Goal: Task Accomplishment & Management: Use online tool/utility

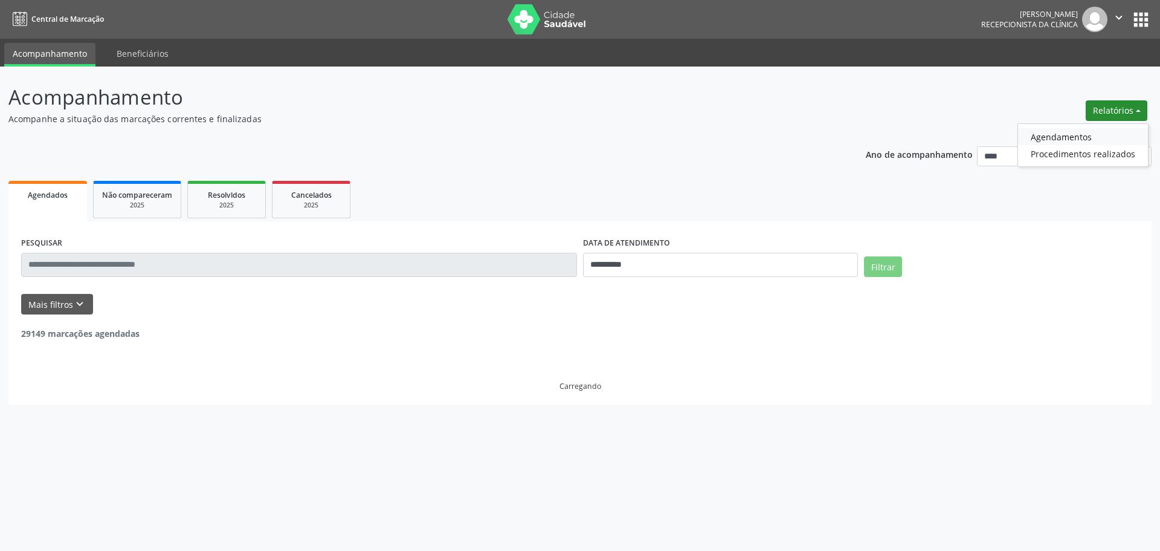
click at [1072, 142] on link "Agendamentos" at bounding box center [1083, 136] width 130 height 17
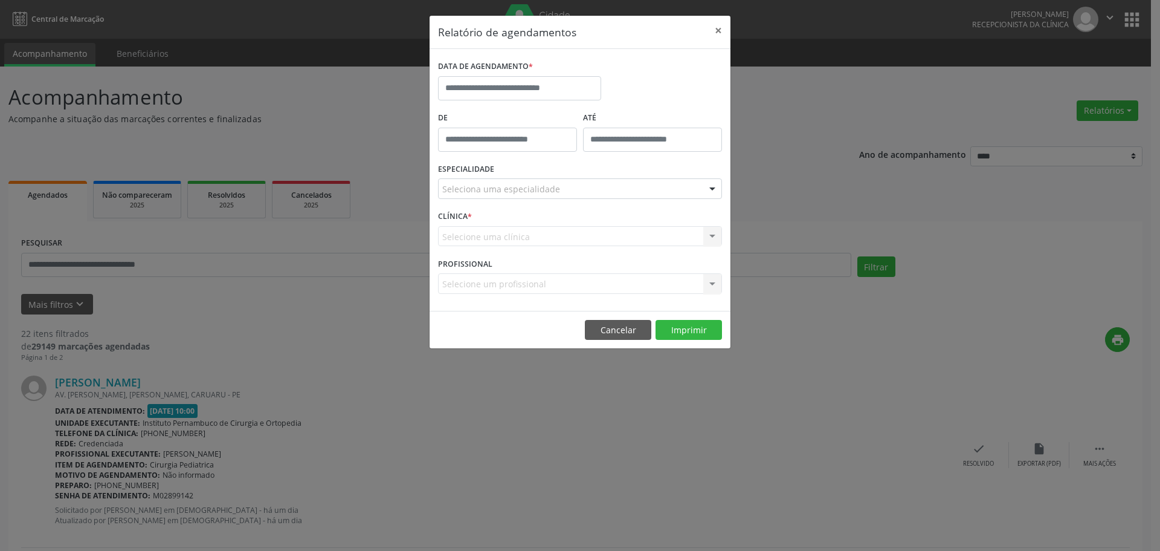
click at [539, 75] on div "DATA DE AGENDAMENTO *" at bounding box center [519, 66] width 163 height 19
click at [526, 94] on input "text" at bounding box center [519, 88] width 163 height 24
click at [535, 253] on span "27" at bounding box center [531, 248] width 24 height 24
type input "**********"
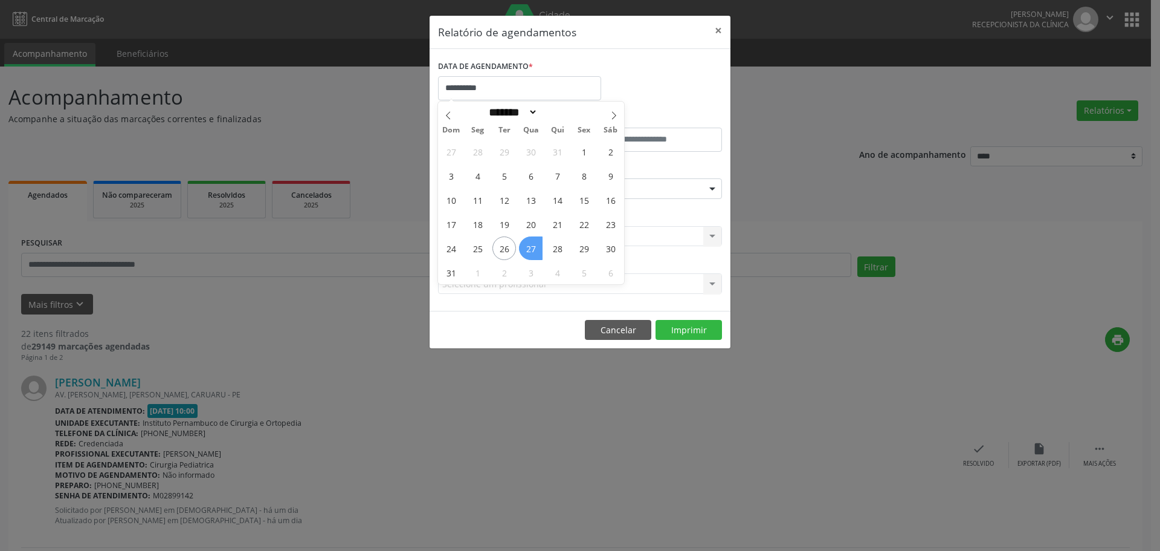
click at [535, 253] on span "27" at bounding box center [531, 248] width 24 height 24
click at [566, 184] on div "Seleciona uma especialidade" at bounding box center [580, 188] width 284 height 21
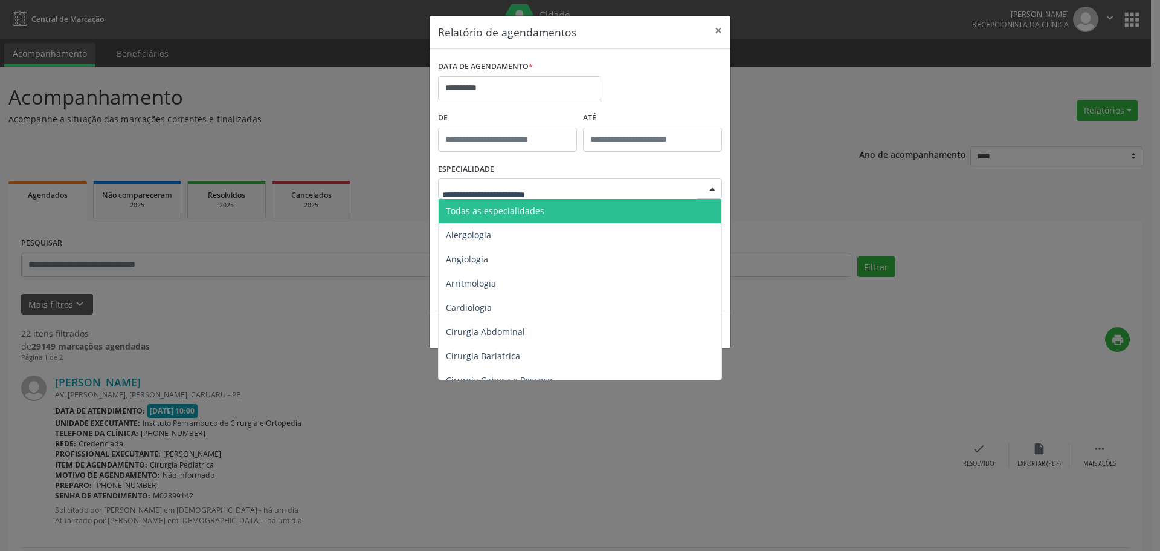
click at [522, 206] on span "Todas as especialidades" at bounding box center [495, 210] width 99 height 11
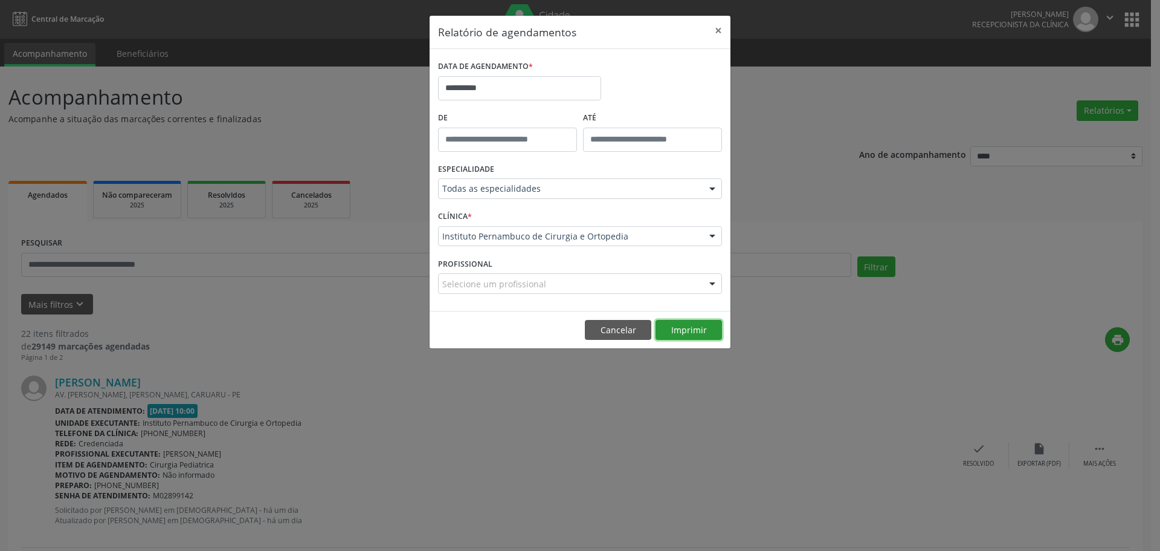
click at [687, 325] on button "Imprimir" at bounding box center [689, 330] width 66 height 21
